Goal: Check status: Check status

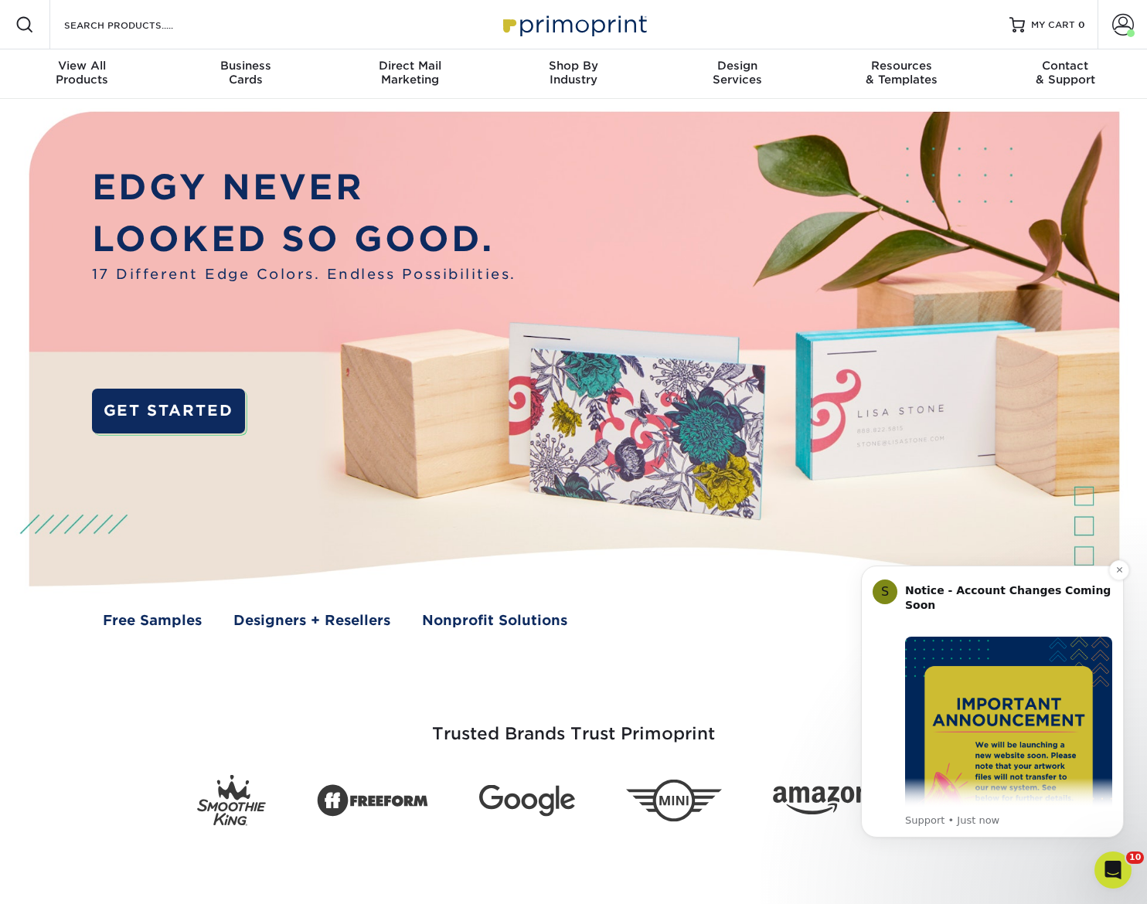
click at [1024, 658] on img "Message content" at bounding box center [1008, 740] width 207 height 207
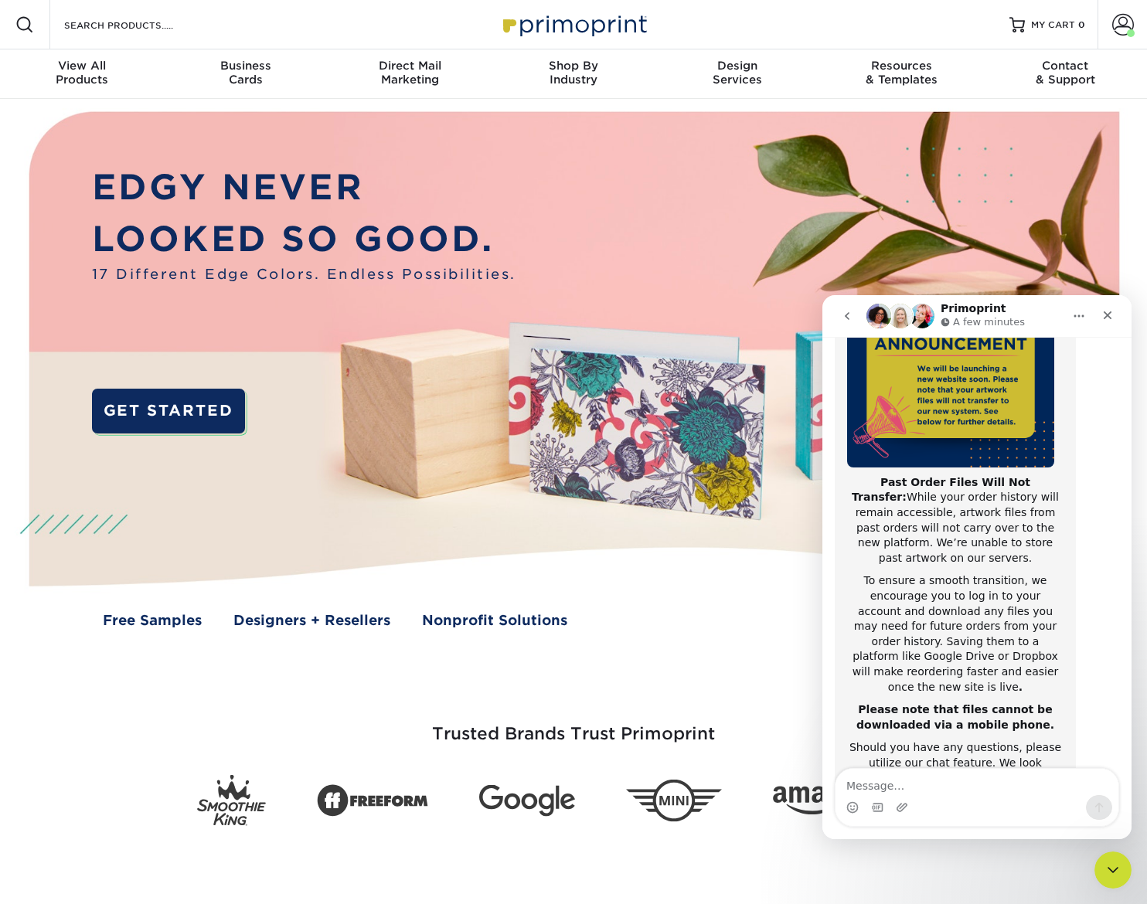
scroll to position [245, 0]
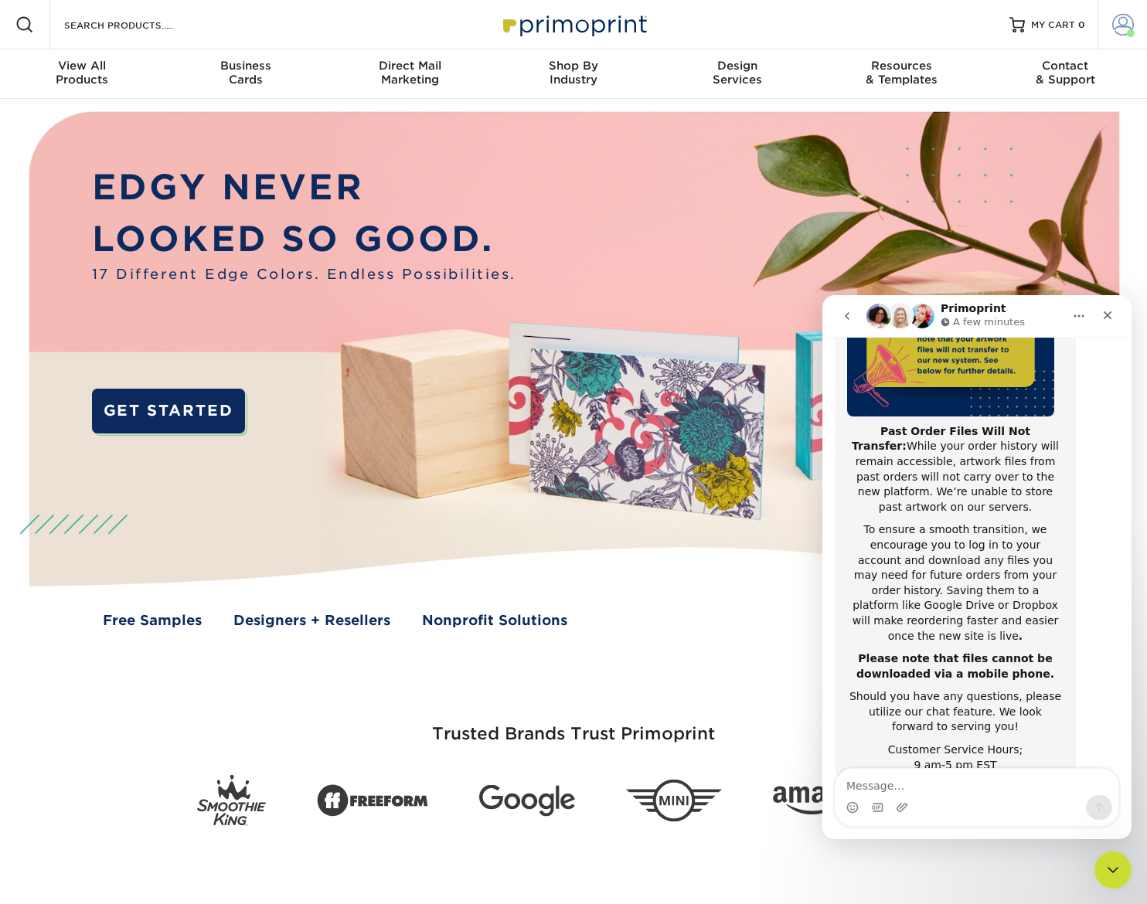
click at [1107, 20] on link "Account" at bounding box center [1121, 24] width 49 height 49
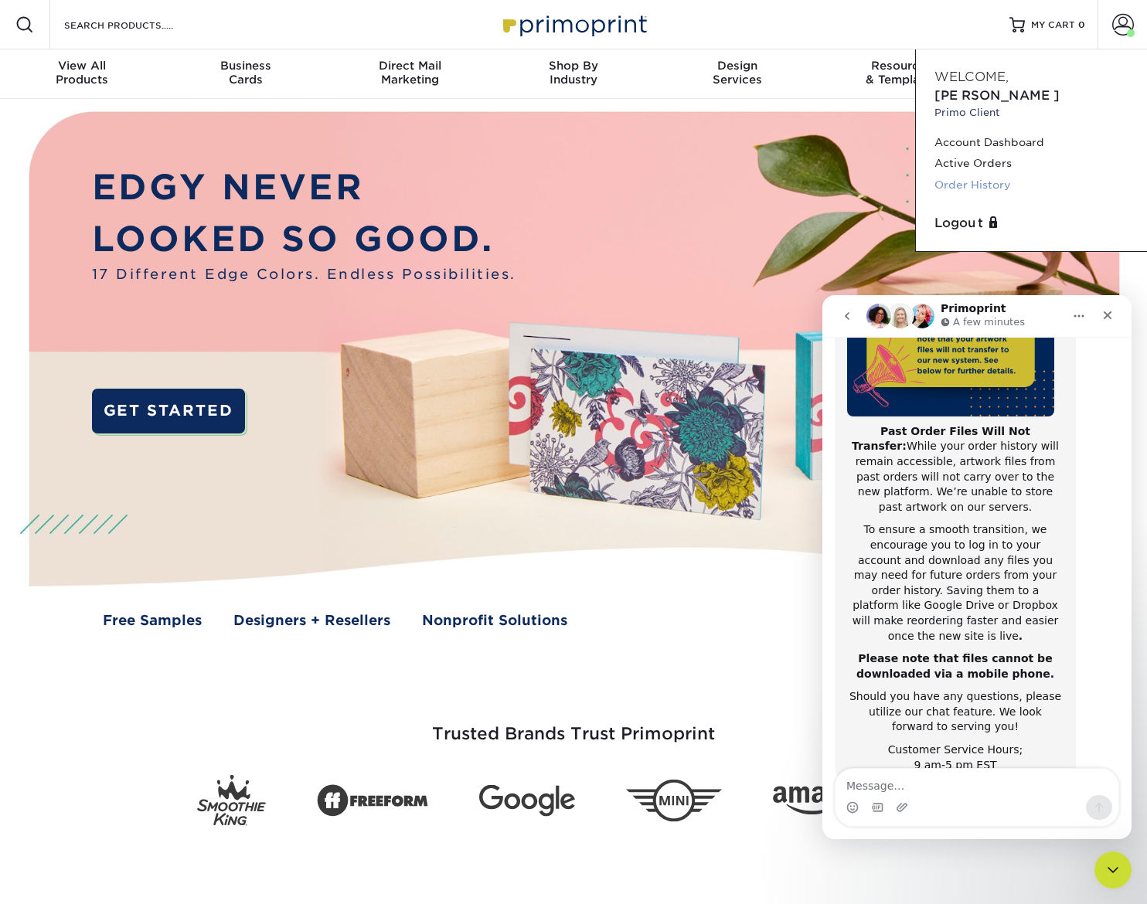
click at [988, 175] on link "Order History" at bounding box center [1031, 185] width 194 height 21
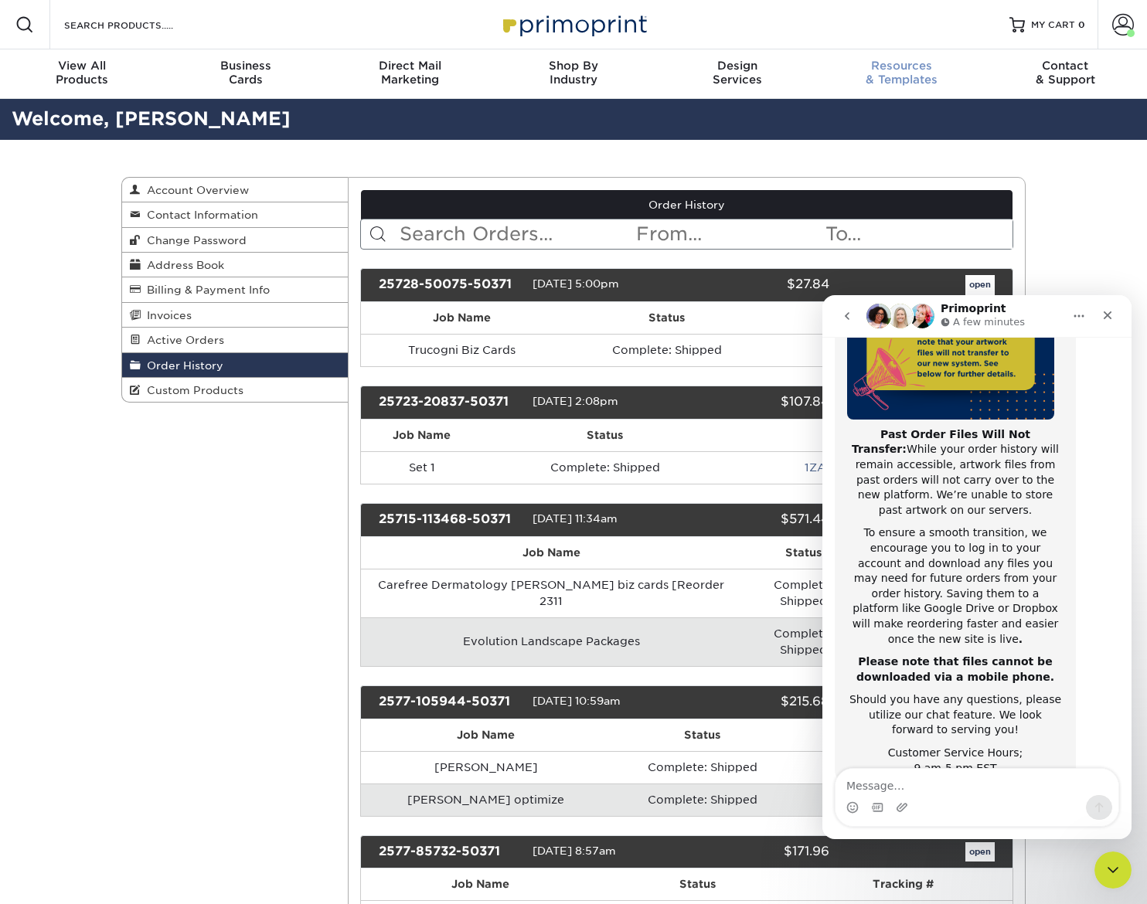
scroll to position [245, 0]
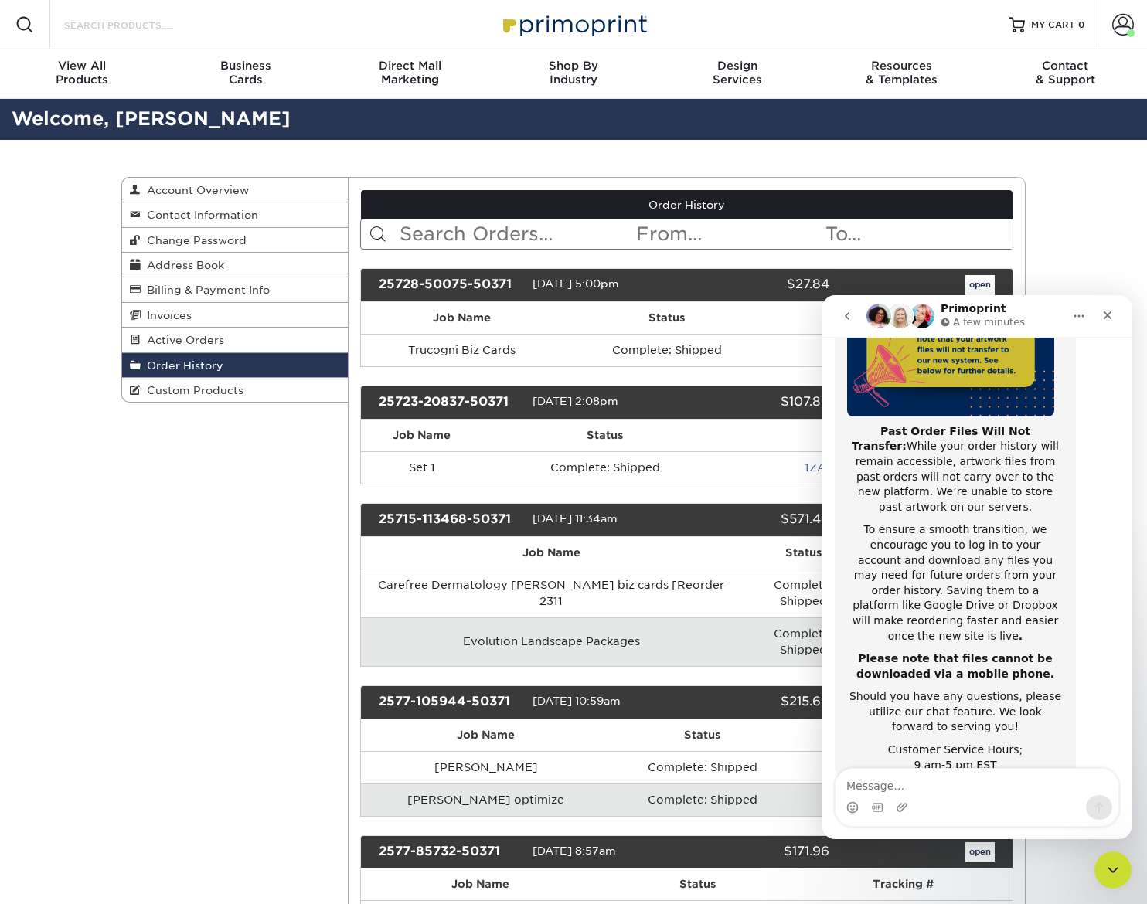
click at [138, 22] on input "Search Products" at bounding box center [138, 24] width 151 height 19
type input "JCH"
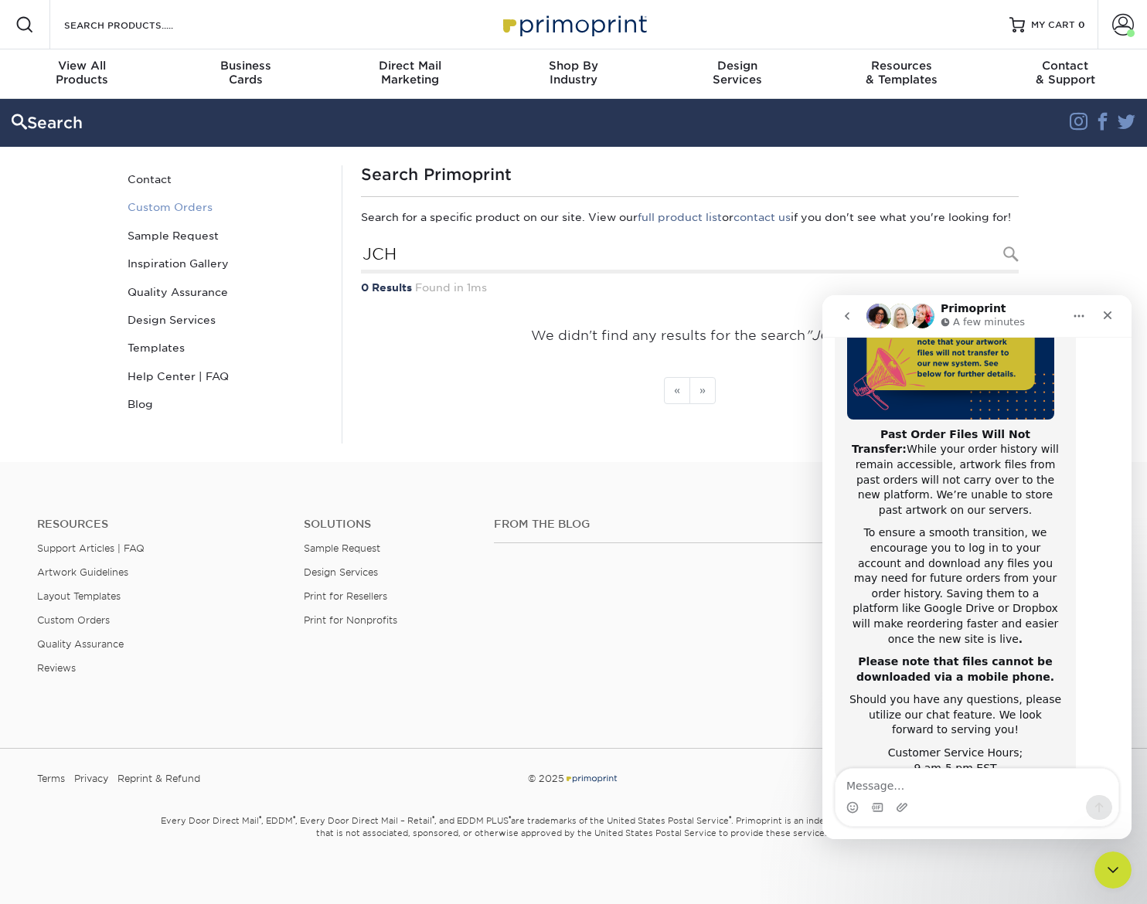
scroll to position [245, 0]
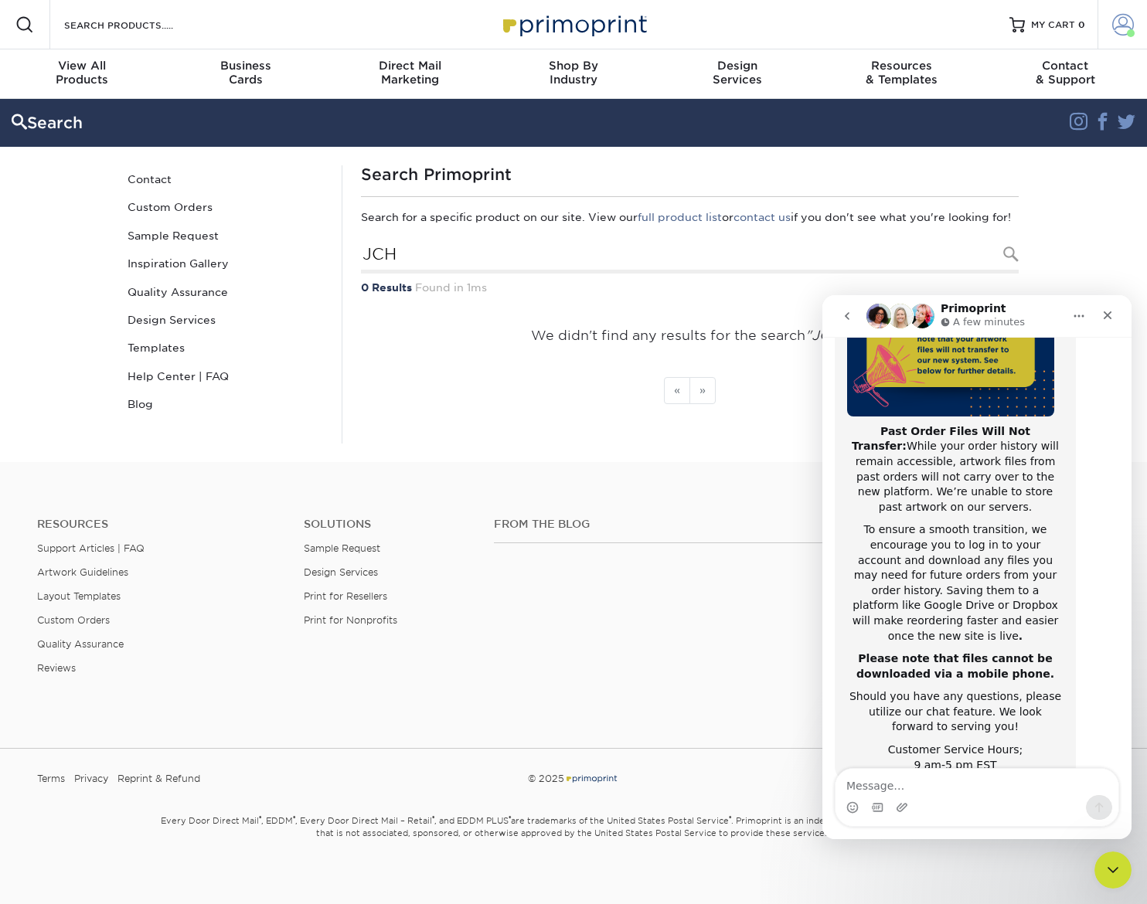
click at [1138, 31] on link "Account" at bounding box center [1121, 24] width 49 height 49
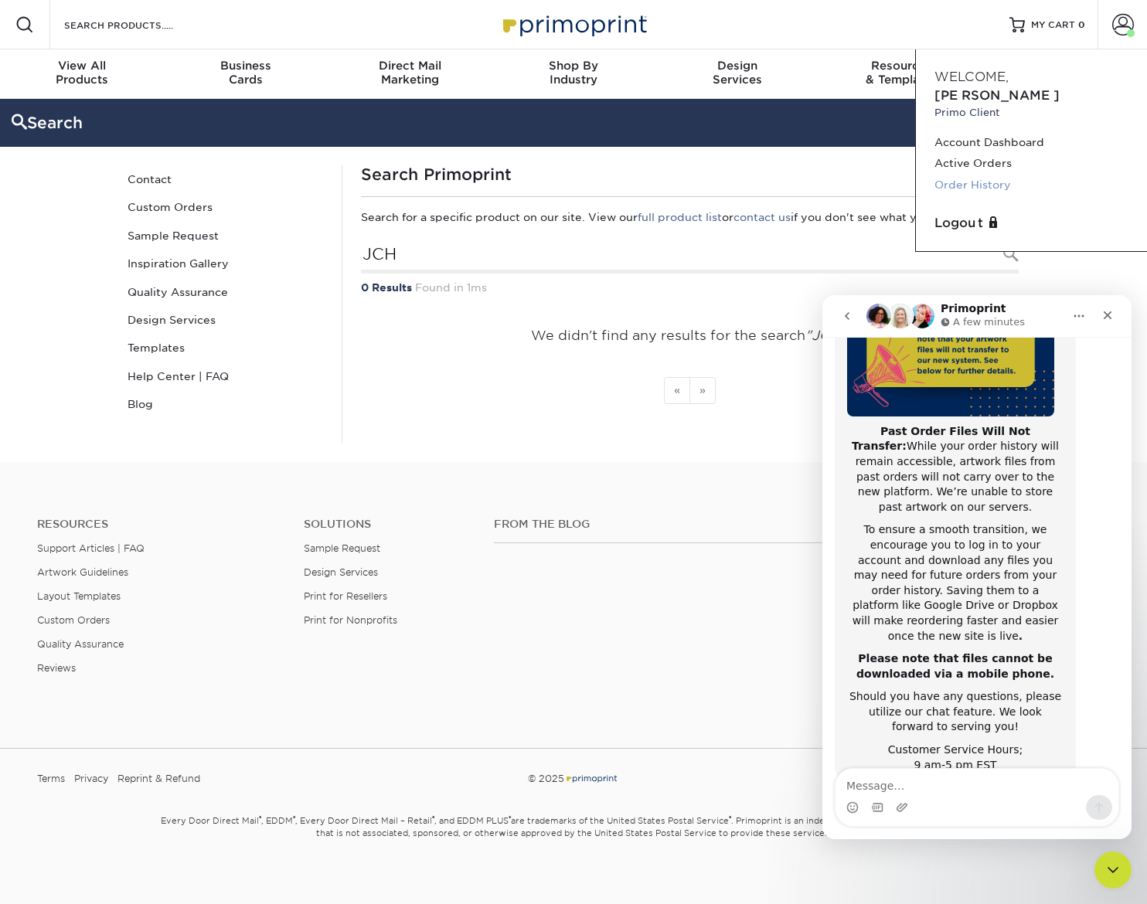
click at [985, 175] on link "Order History" at bounding box center [1031, 185] width 194 height 21
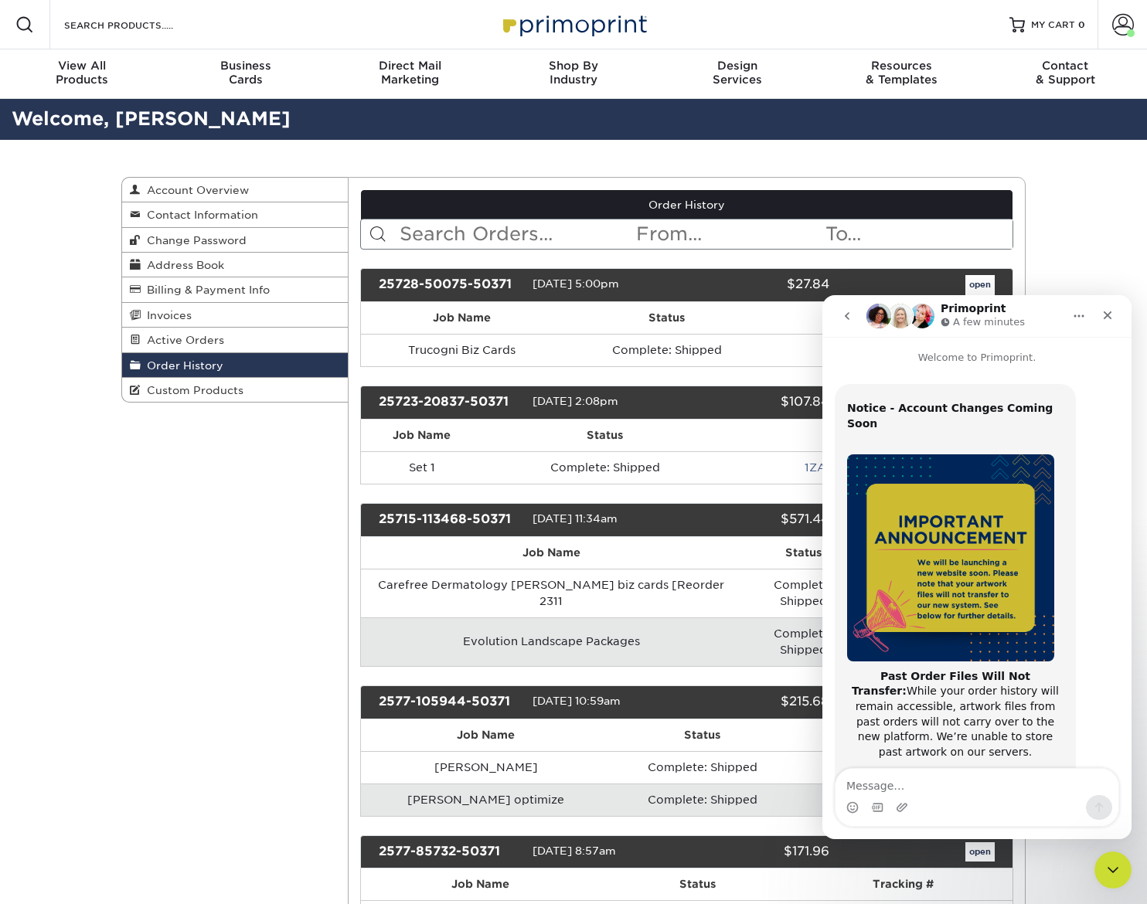
click at [569, 233] on input "text" at bounding box center [516, 233] width 237 height 29
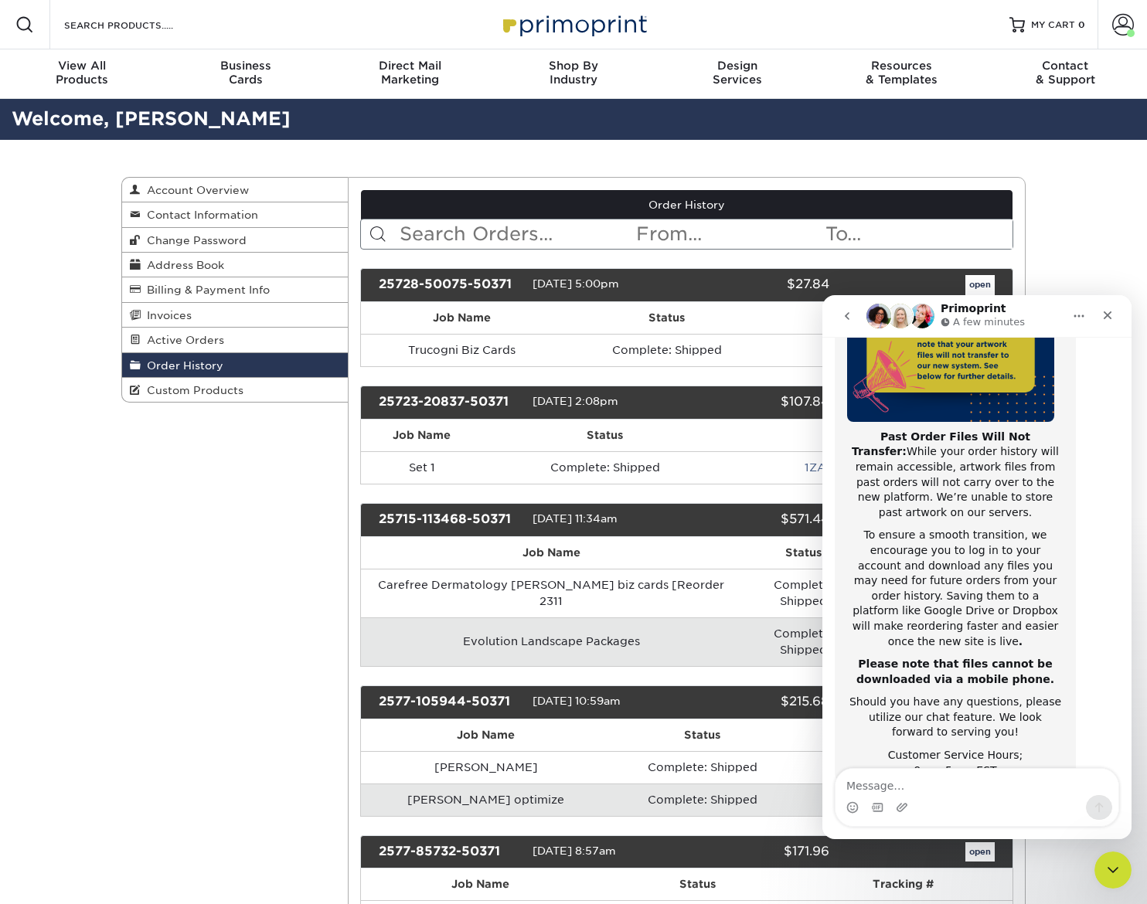
scroll to position [245, 0]
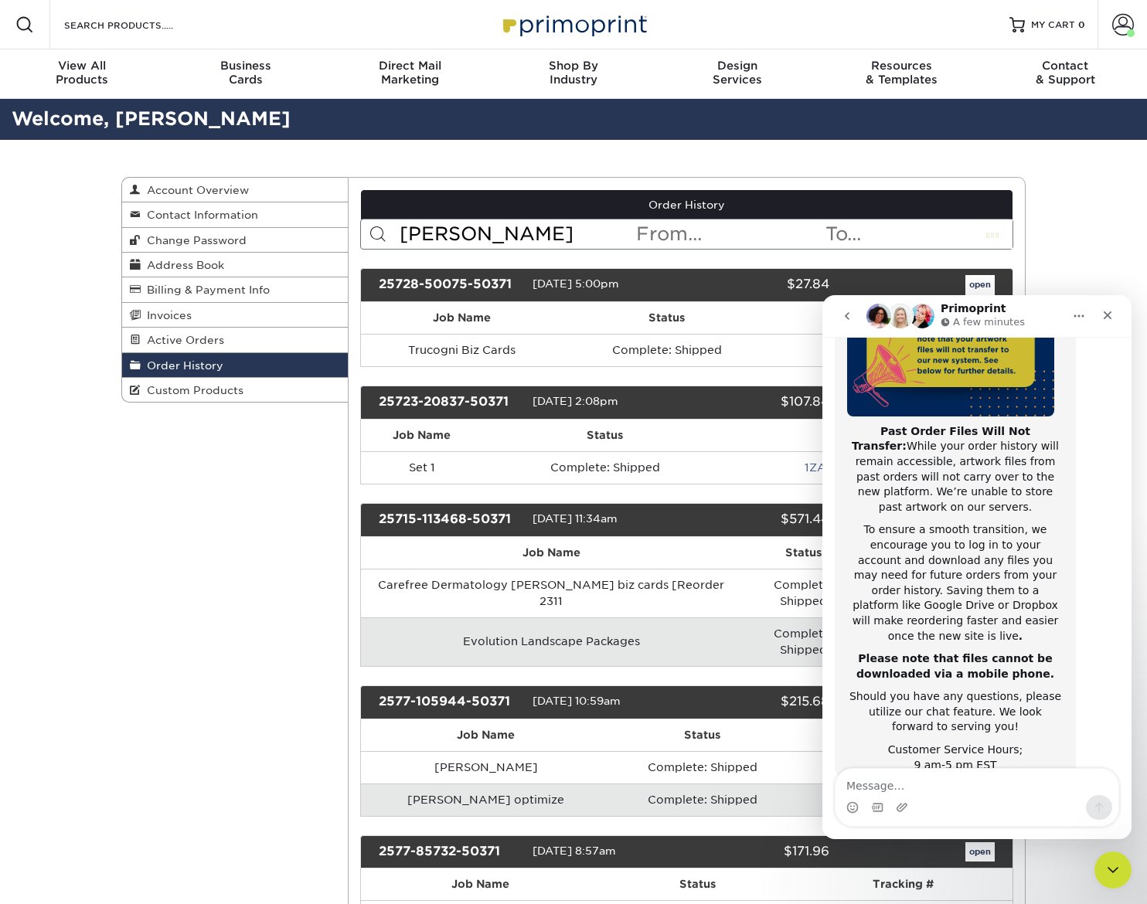
type input "carol"
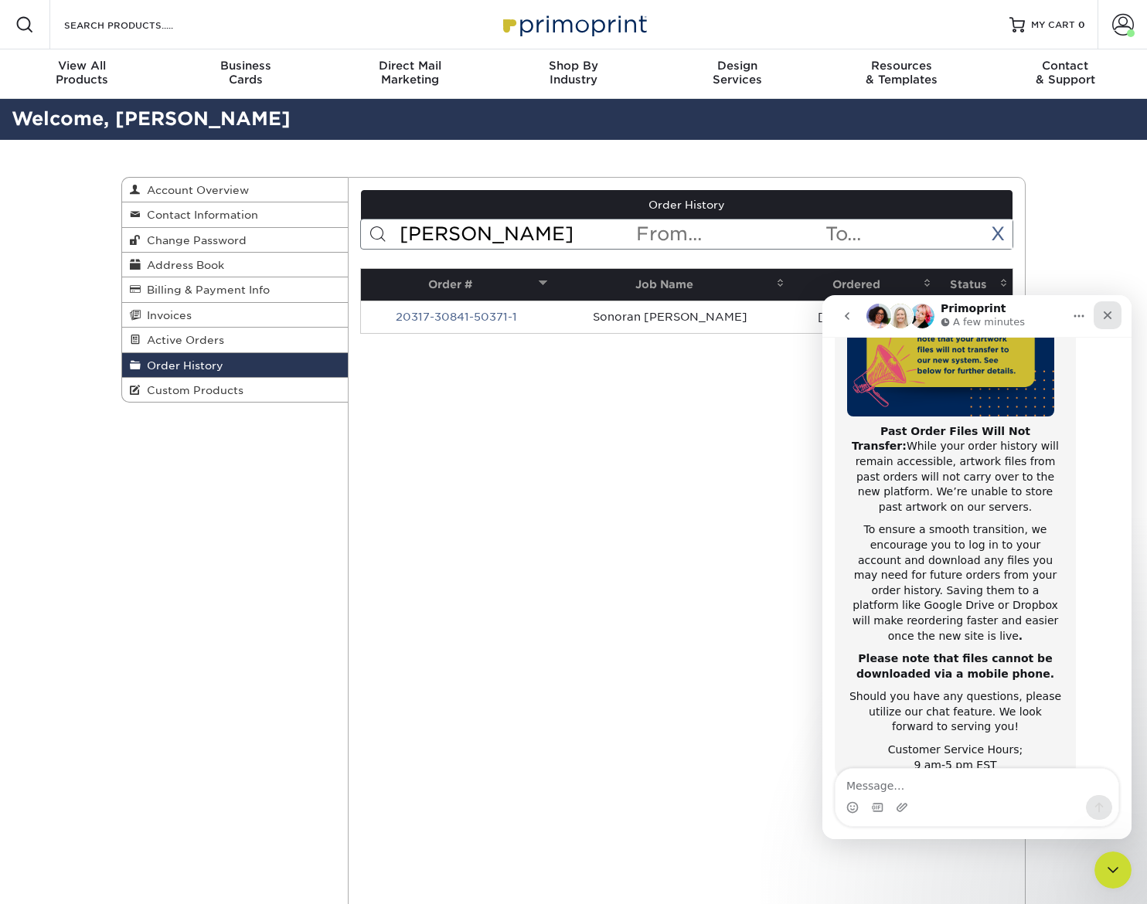
click at [1109, 322] on div "Close" at bounding box center [1108, 315] width 28 height 28
